Goal: Transaction & Acquisition: Book appointment/travel/reservation

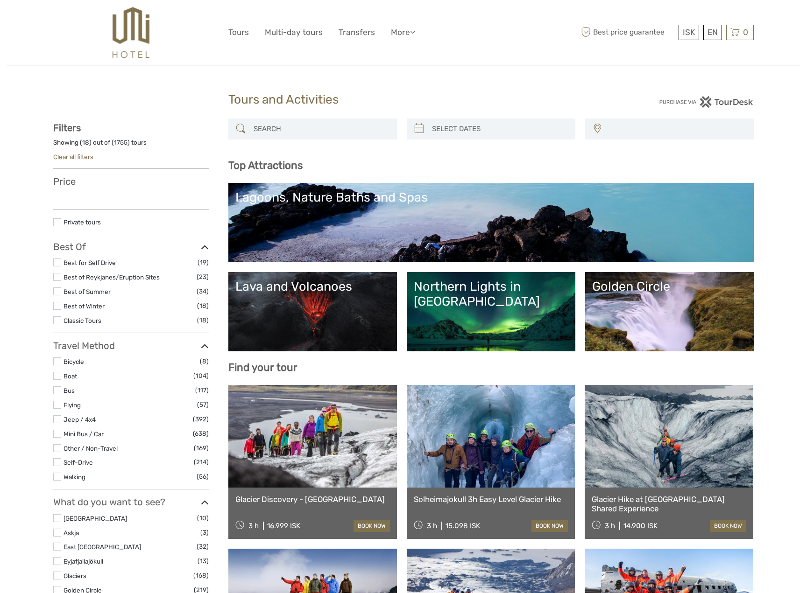
select select
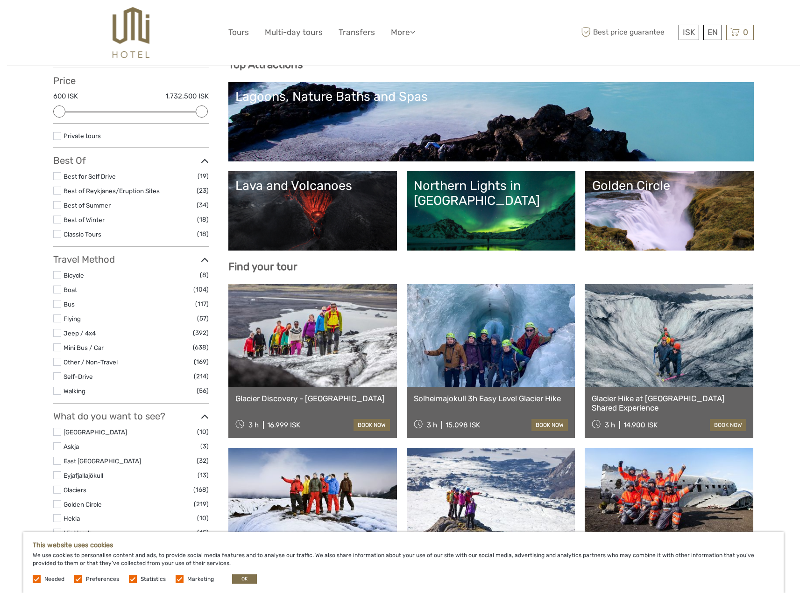
scroll to position [93, 0]
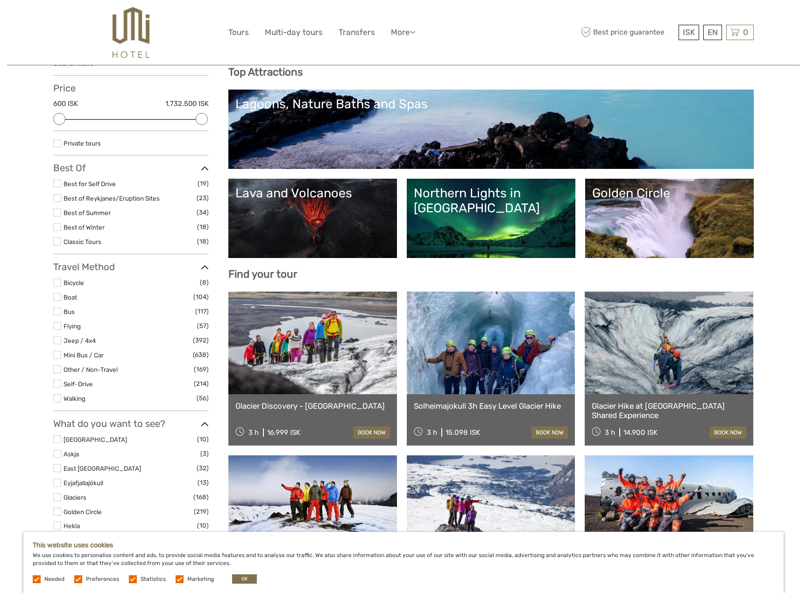
click at [472, 324] on link at bounding box center [491, 343] width 169 height 103
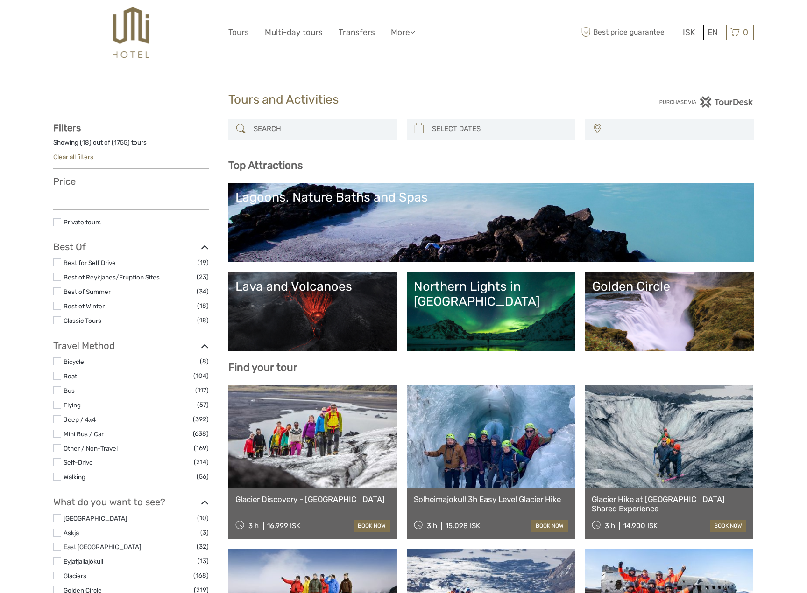
select select
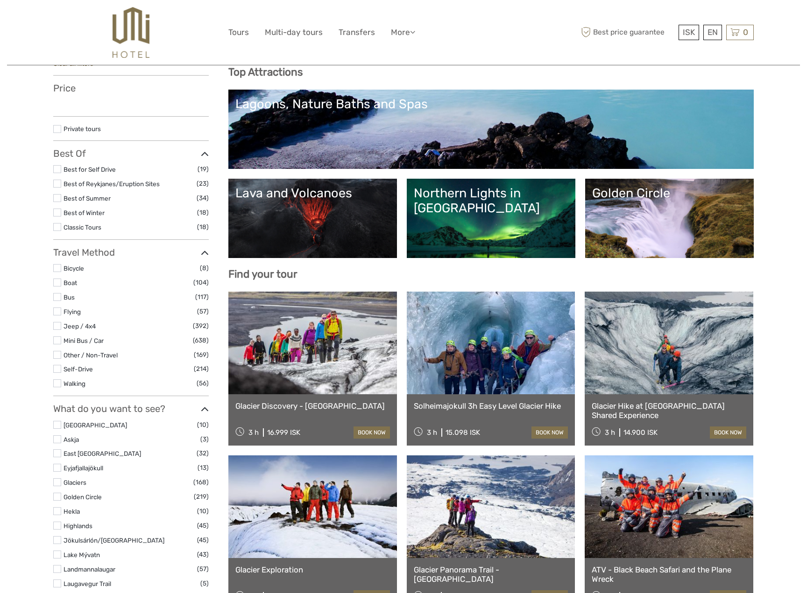
select select
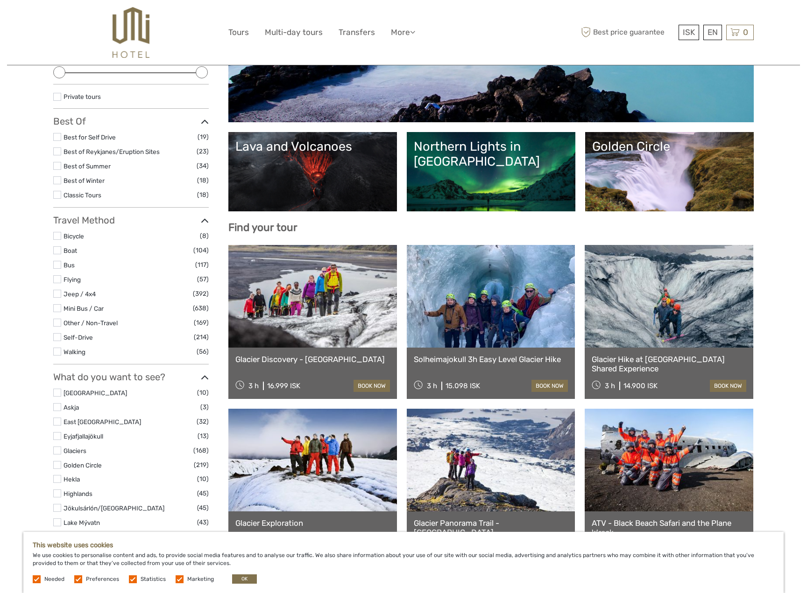
scroll to position [0, 0]
